Goal: Information Seeking & Learning: Learn about a topic

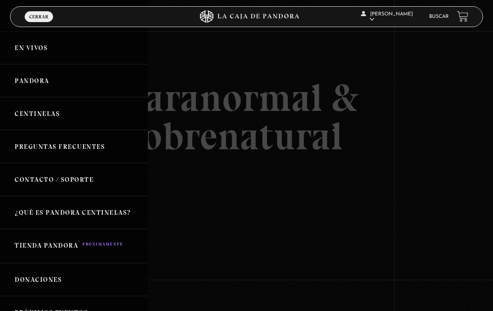
scroll to position [92, 0]
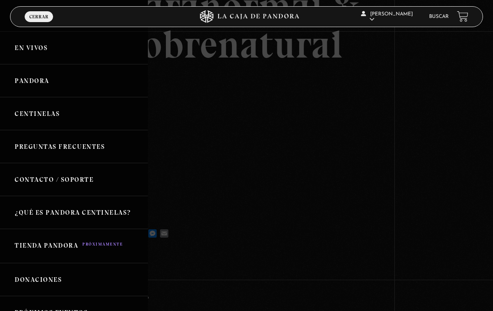
click at [435, 16] on link "Buscar" at bounding box center [439, 16] width 20 height 5
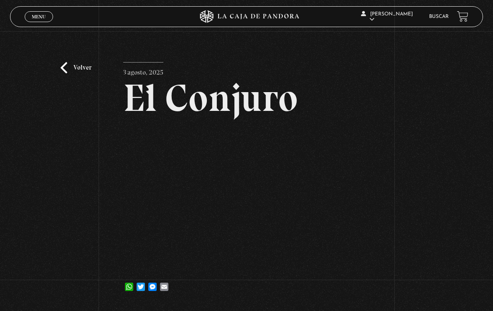
click at [437, 11] on div "DANIELA MORALES En vivos Pandora Centinelas Mi cuenta Salir Buscar" at bounding box center [394, 16] width 148 height 25
click at [441, 19] on link "Buscar" at bounding box center [439, 16] width 20 height 5
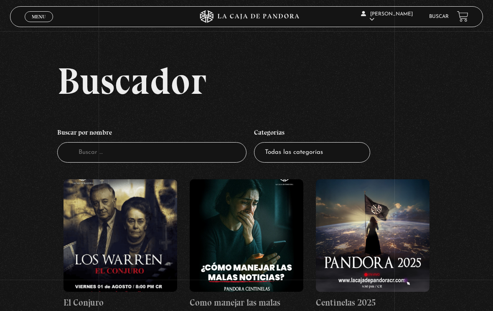
click at [439, 19] on link "Buscar" at bounding box center [439, 16] width 20 height 5
click at [192, 157] on input "Buscador" at bounding box center [151, 152] width 189 height 20
type input "Tour"
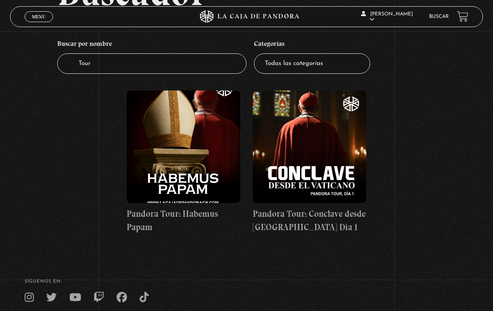
scroll to position [89, 0]
click at [312, 176] on figure at bounding box center [310, 147] width 114 height 113
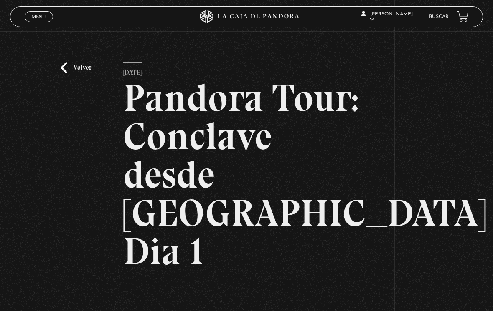
click at [70, 69] on link "Volver" at bounding box center [76, 67] width 31 height 11
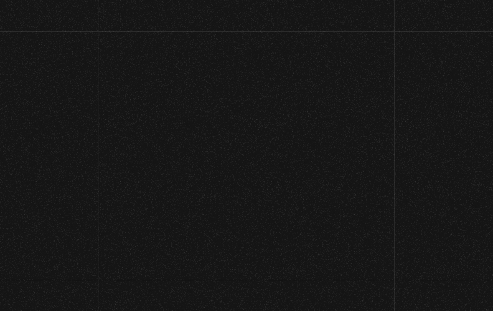
scroll to position [102, 0]
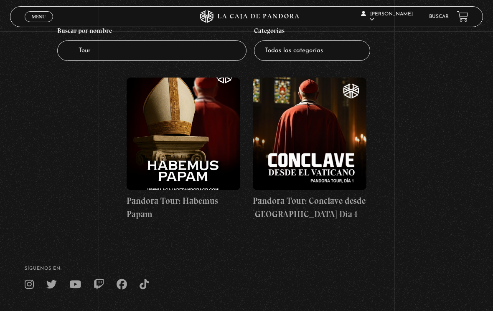
click at [160, 157] on figure at bounding box center [184, 134] width 114 height 113
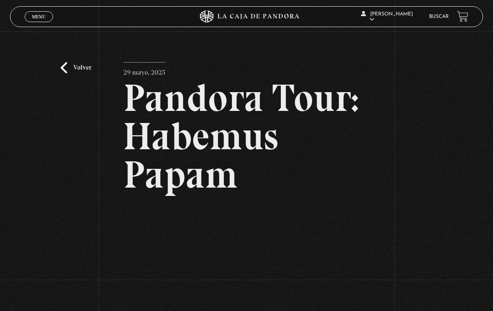
click at [69, 71] on link "Volver" at bounding box center [76, 67] width 31 height 11
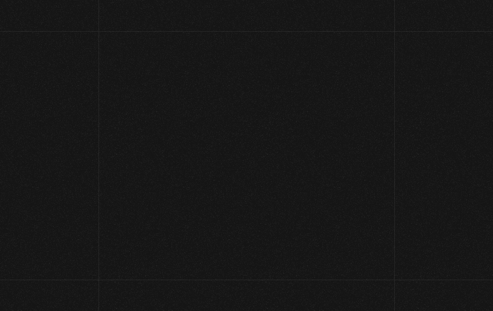
scroll to position [102, 0]
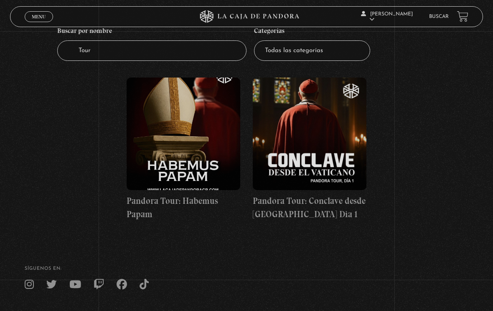
click at [337, 165] on figure at bounding box center [310, 134] width 114 height 113
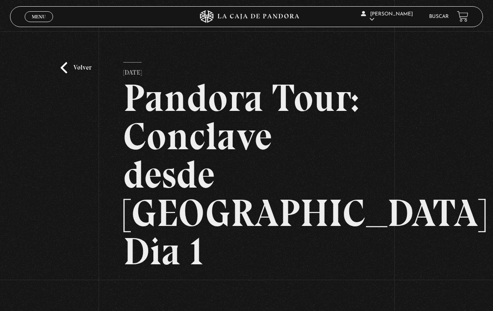
scroll to position [90, 0]
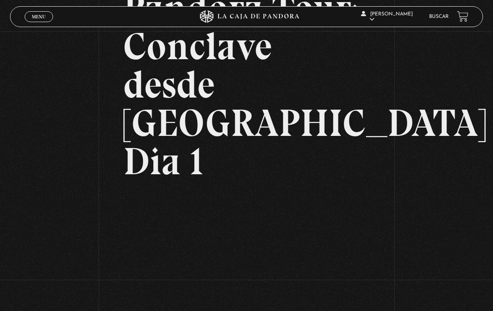
click at [268, 84] on h2 "Pandora Tour: Conclave desde [GEOGRAPHIC_DATA] Dia 1" at bounding box center [246, 85] width 246 height 192
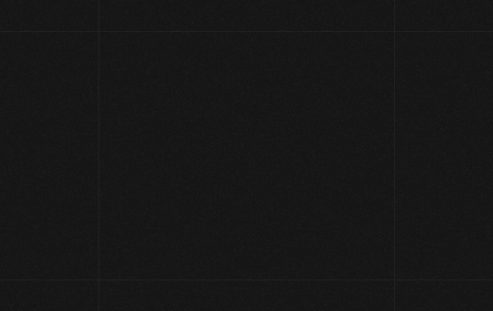
scroll to position [90, 0]
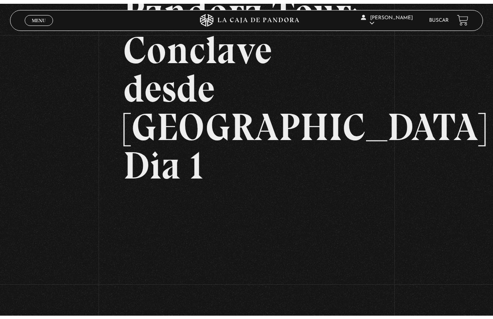
scroll to position [10, 0]
